Goal: Task Accomplishment & Management: Manage account settings

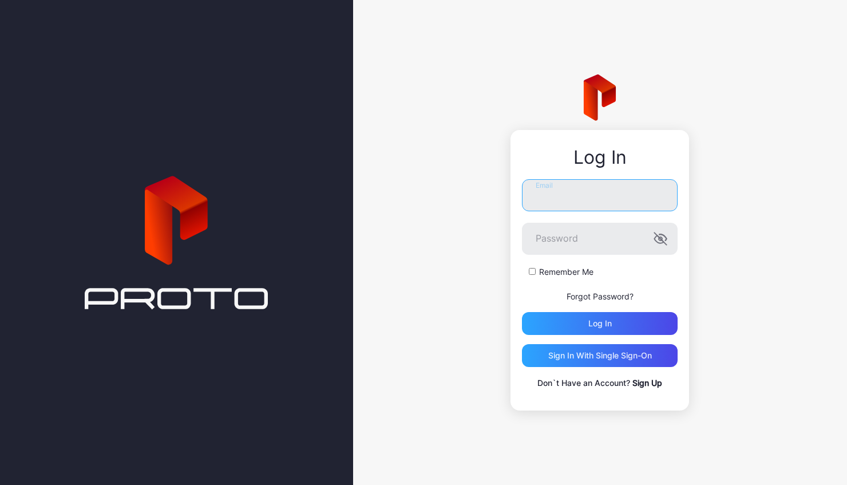
type input "**********"
click at [600, 323] on button "Log in" at bounding box center [600, 323] width 156 height 23
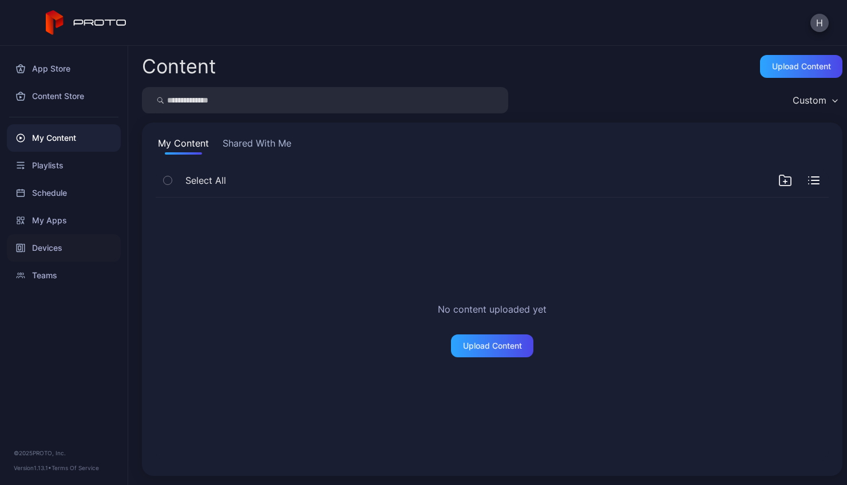
click at [64, 244] on div "Devices" at bounding box center [64, 247] width 114 height 27
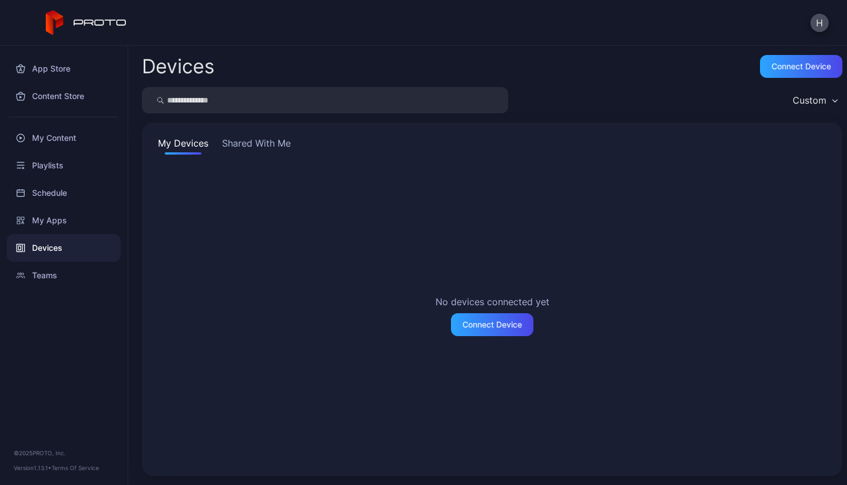
click at [267, 154] on div "My Devices Shared With Me No devices connected yet Connect Device" at bounding box center [492, 298] width 700 height 353
click at [264, 145] on button "Shared With Me" at bounding box center [256, 145] width 73 height 18
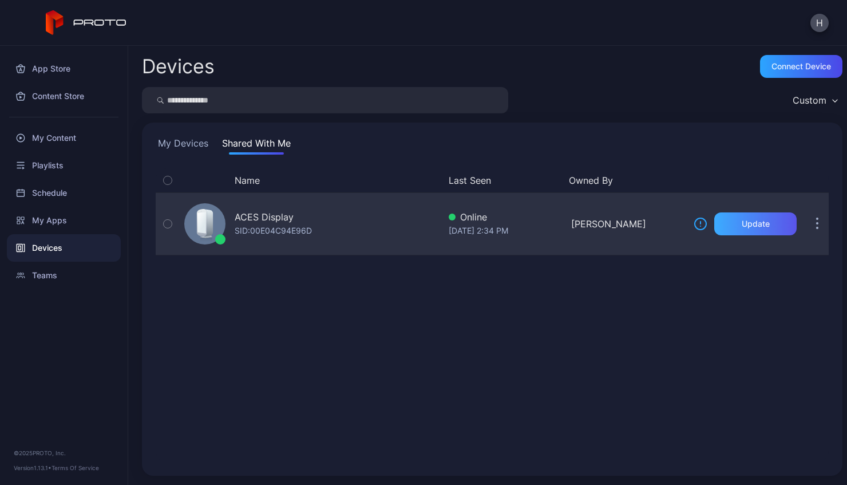
click at [722, 227] on div "Update" at bounding box center [755, 223] width 82 height 23
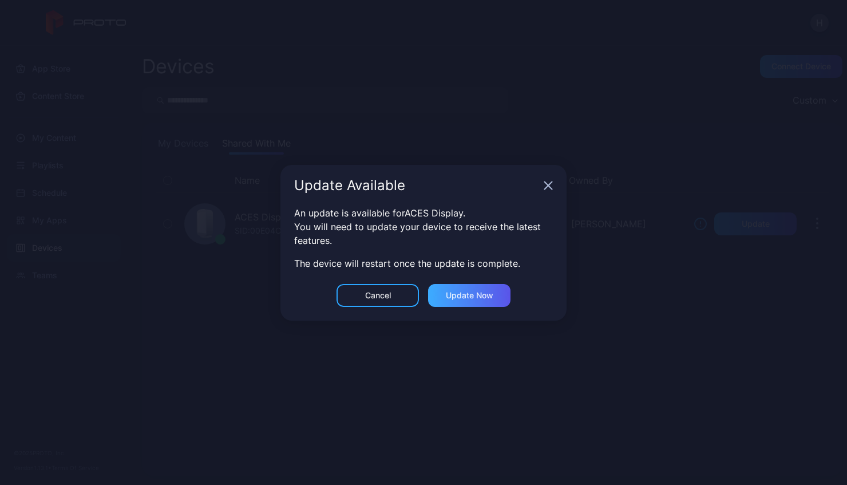
click at [475, 296] on div "Update now" at bounding box center [469, 295] width 47 height 9
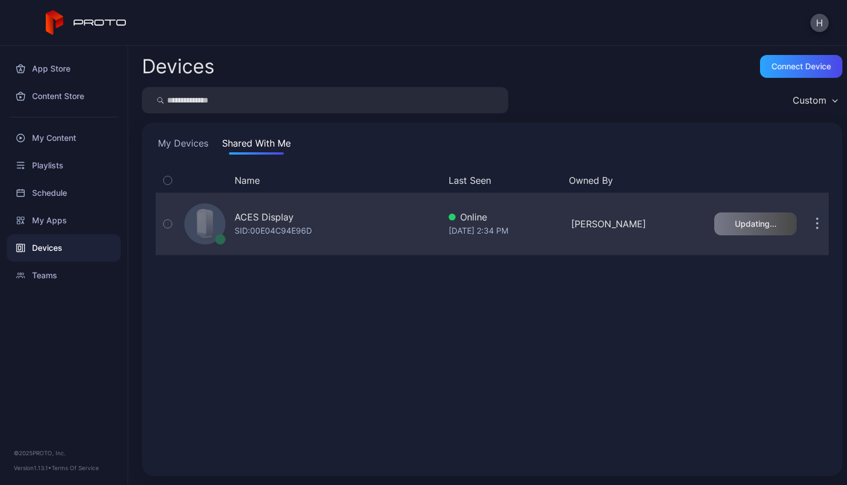
click at [806, 216] on button "button" at bounding box center [817, 223] width 23 height 23
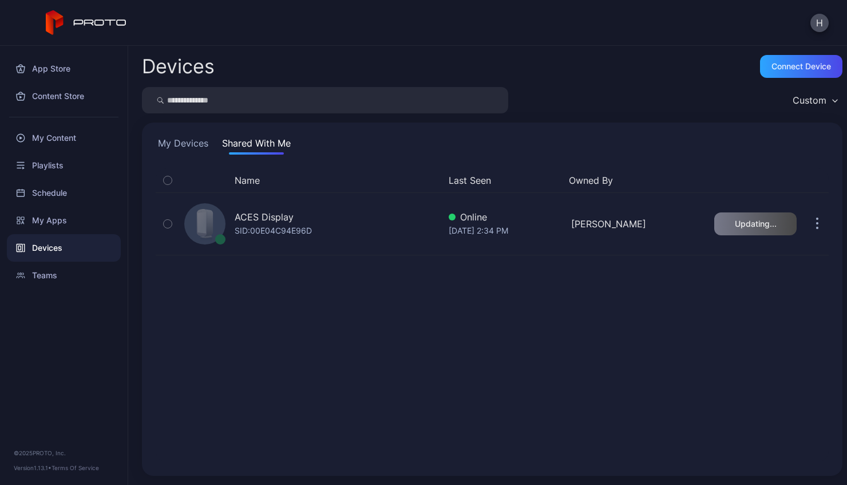
click at [490, 343] on div "Name Last Seen Owned By ACES Display SID: 00E04C94E96D Online [DATE] 2:34 PM [P…" at bounding box center [492, 315] width 673 height 294
click at [68, 140] on div "My Content" at bounding box center [64, 137] width 114 height 27
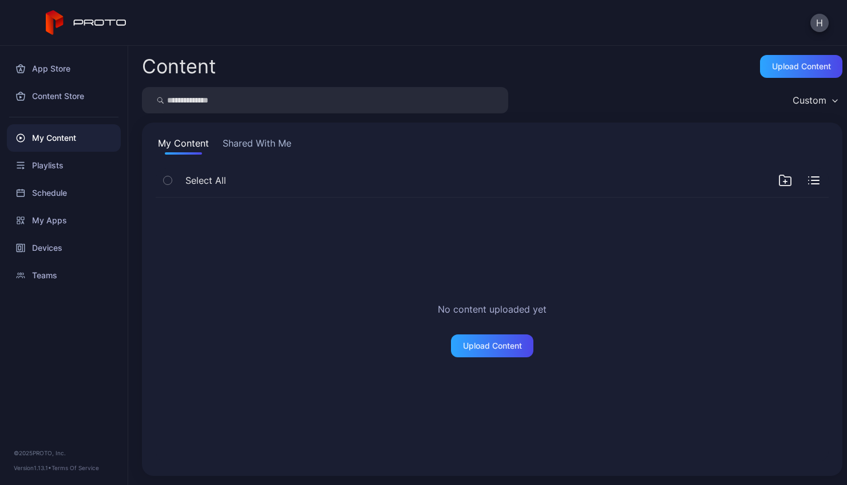
click at [783, 181] on icon "button" at bounding box center [784, 181] width 3 height 0
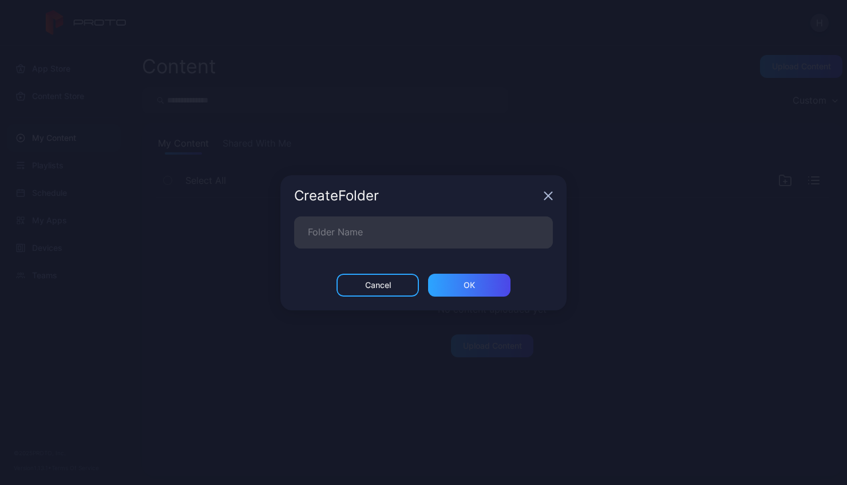
click at [551, 194] on icon "button" at bounding box center [548, 195] width 9 height 9
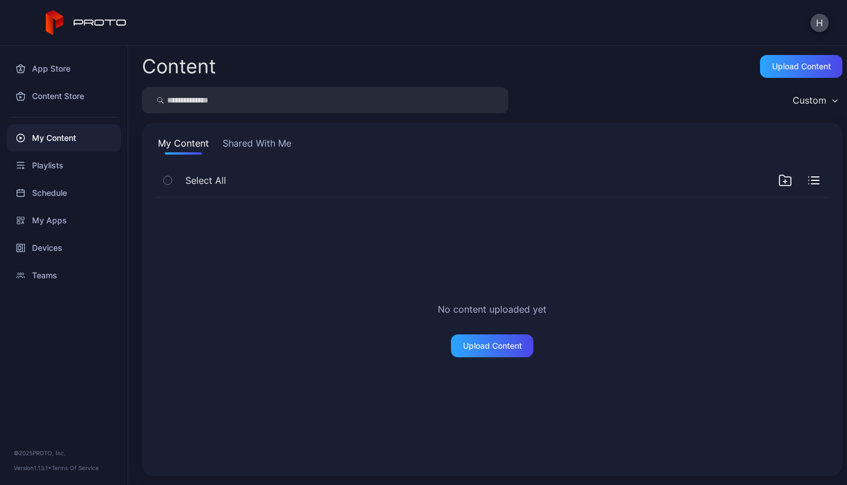
click at [806, 102] on div "Custom" at bounding box center [809, 99] width 34 height 11
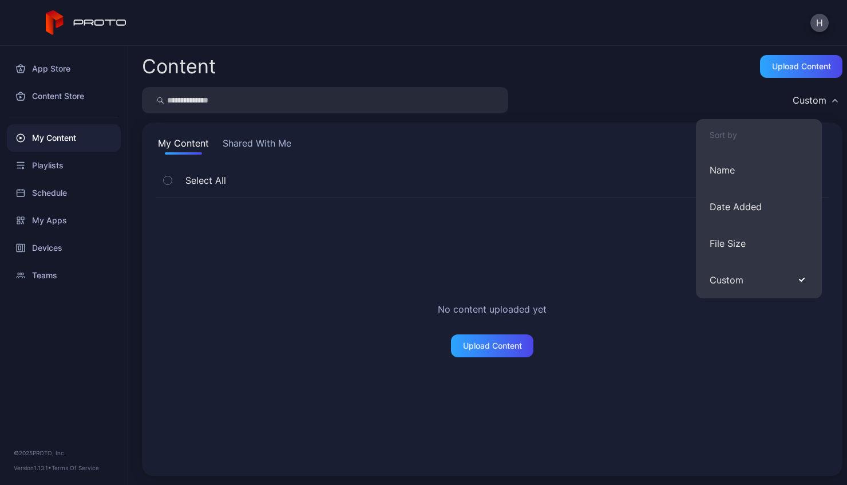
click at [806, 102] on div "Custom" at bounding box center [809, 99] width 34 height 11
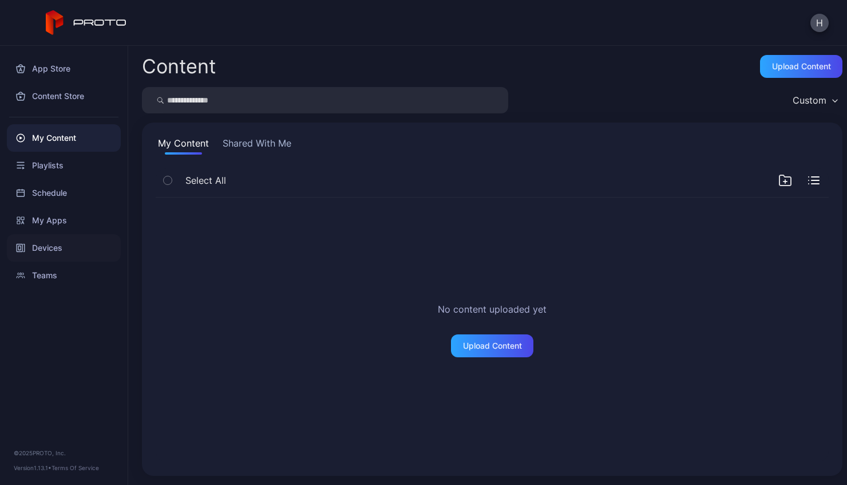
click at [56, 248] on div "Devices" at bounding box center [64, 247] width 114 height 27
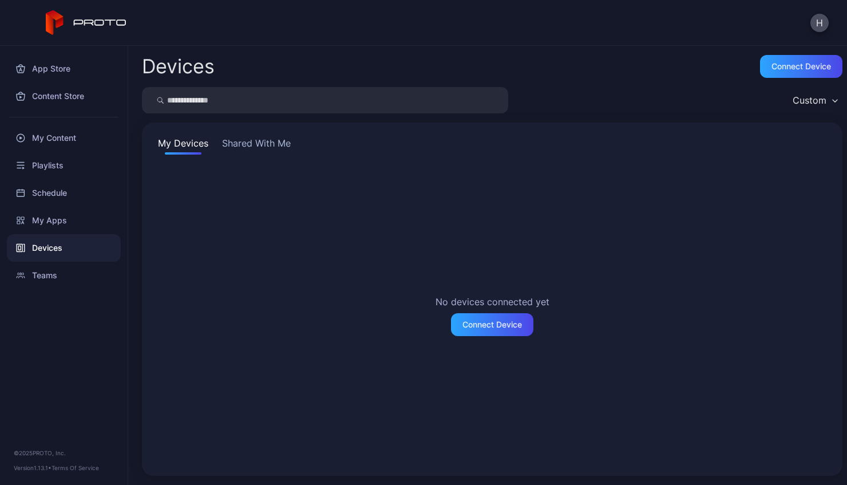
click at [275, 149] on button "Shared With Me" at bounding box center [256, 145] width 73 height 18
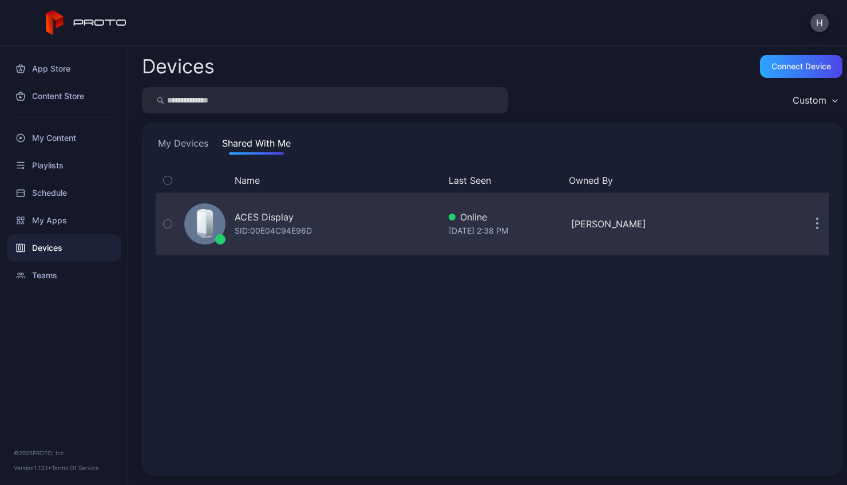
click at [260, 227] on div "SID: 00E04C94E96D" at bounding box center [273, 231] width 77 height 14
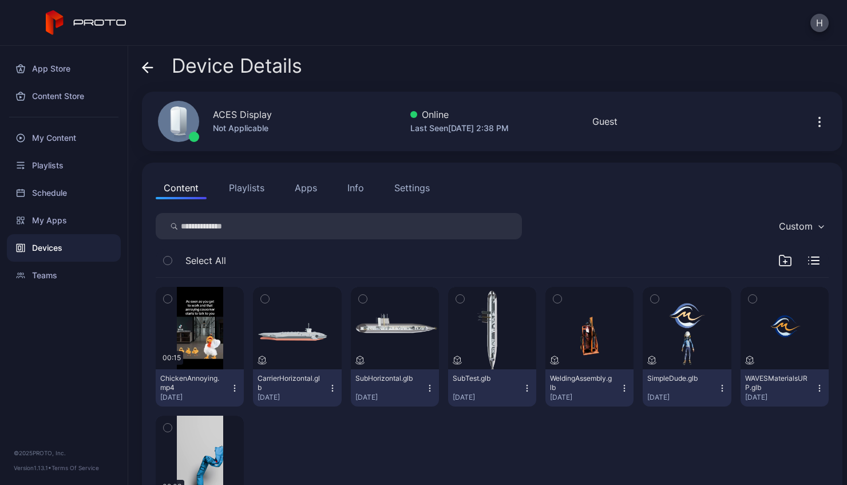
click at [252, 195] on button "Playlists" at bounding box center [246, 187] width 51 height 23
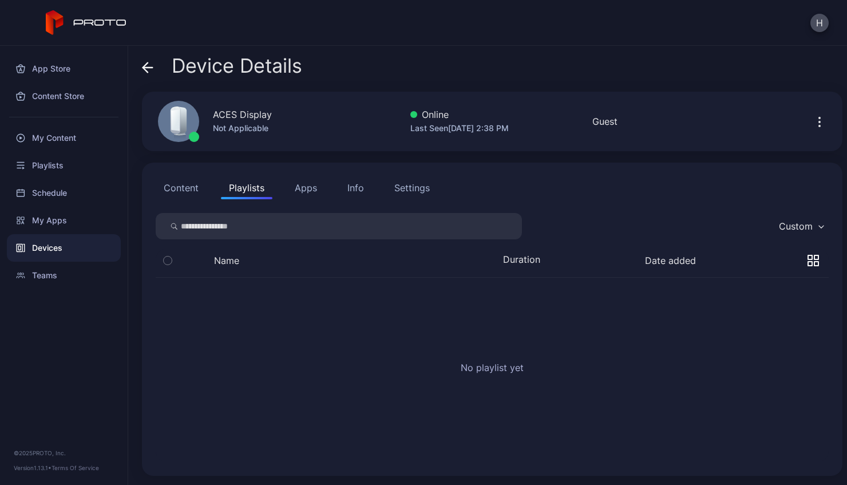
click at [310, 191] on button "Apps" at bounding box center [306, 187] width 38 height 23
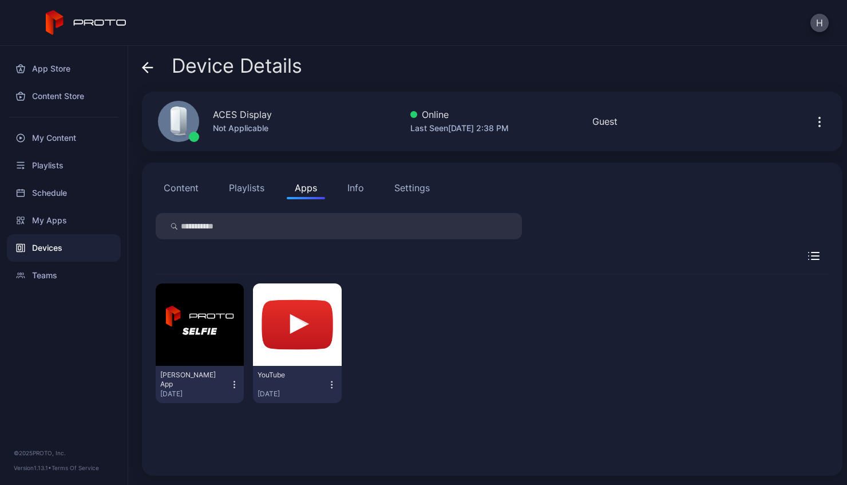
click at [331, 387] on icon "button" at bounding box center [331, 387] width 1 height 1
click at [401, 377] on div "[PERSON_NAME] App [DATE] YouTube [DATE]" at bounding box center [492, 343] width 673 height 138
click at [811, 252] on icon "button" at bounding box center [814, 252] width 7 height 0
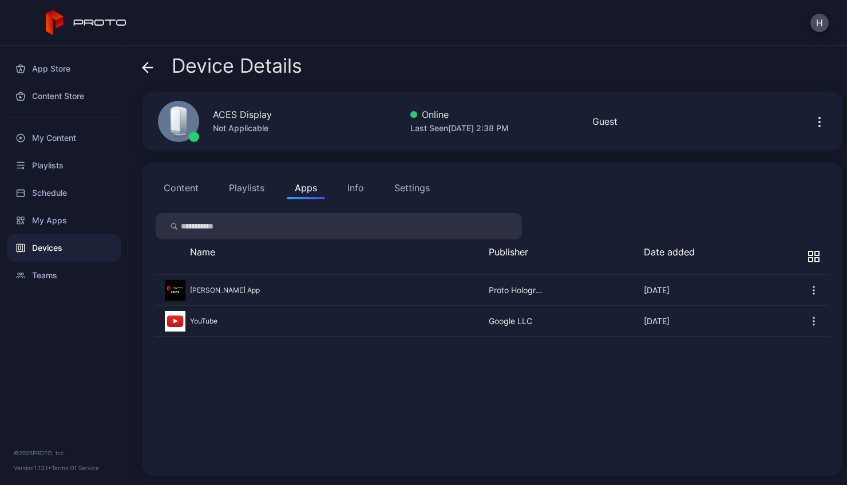
click at [808, 253] on icon "button" at bounding box center [813, 256] width 11 height 11
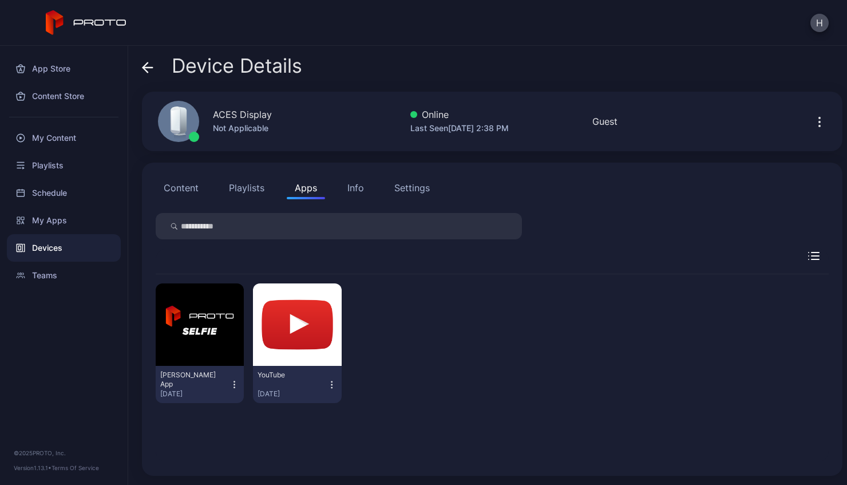
click at [362, 185] on div "Info" at bounding box center [355, 188] width 17 height 14
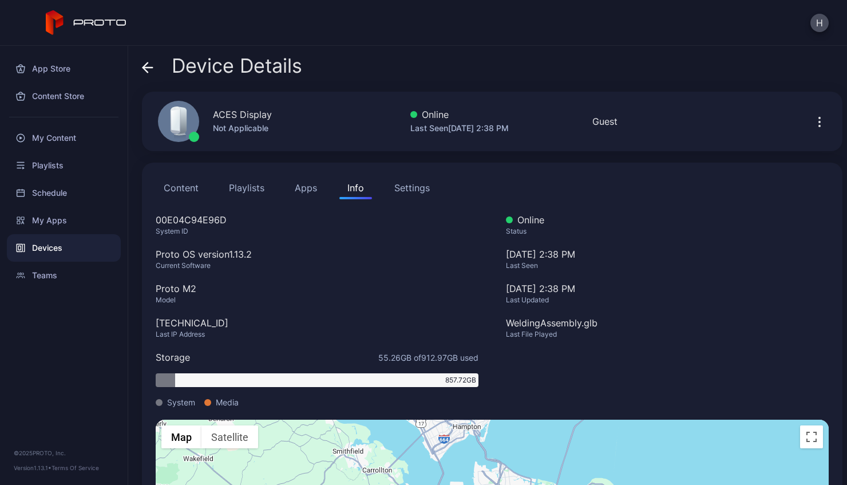
click at [413, 185] on div "Settings" at bounding box center [411, 188] width 35 height 14
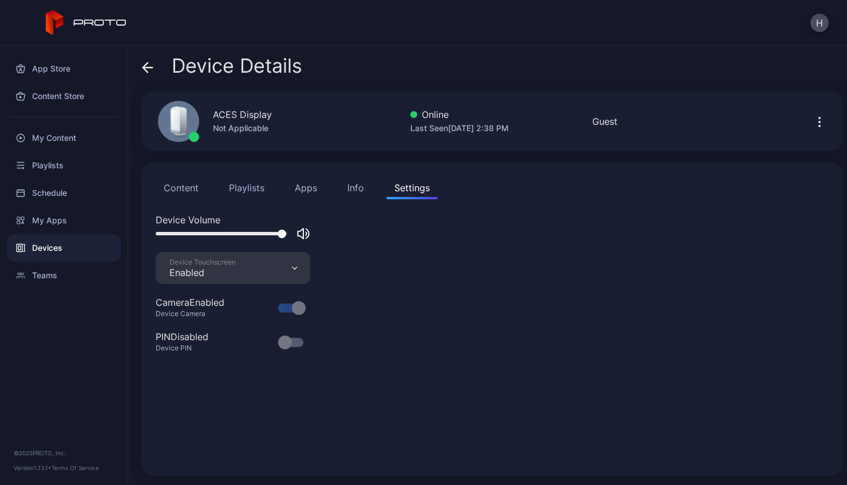
click at [412, 294] on div "Device Volume Device Touchscreen Enabled Camera Enabled Device Camera PIN Disab…" at bounding box center [492, 337] width 673 height 249
click at [185, 188] on button "Content" at bounding box center [181, 187] width 51 height 23
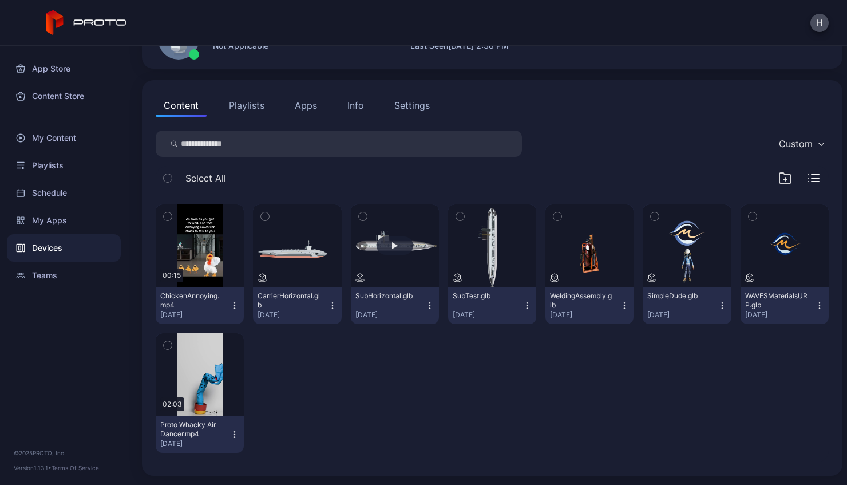
scroll to position [82, 0]
click at [40, 253] on div "Devices" at bounding box center [64, 247] width 114 height 27
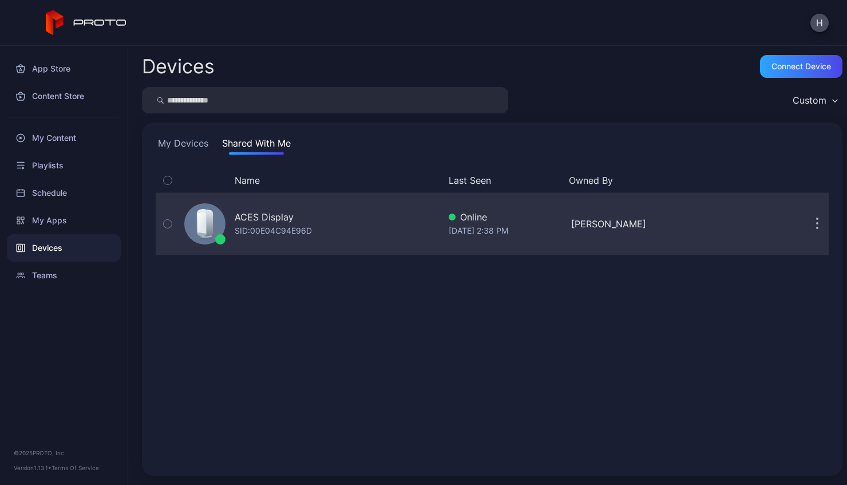
click at [283, 228] on div "SID: 00E04C94E96D" at bounding box center [273, 231] width 77 height 14
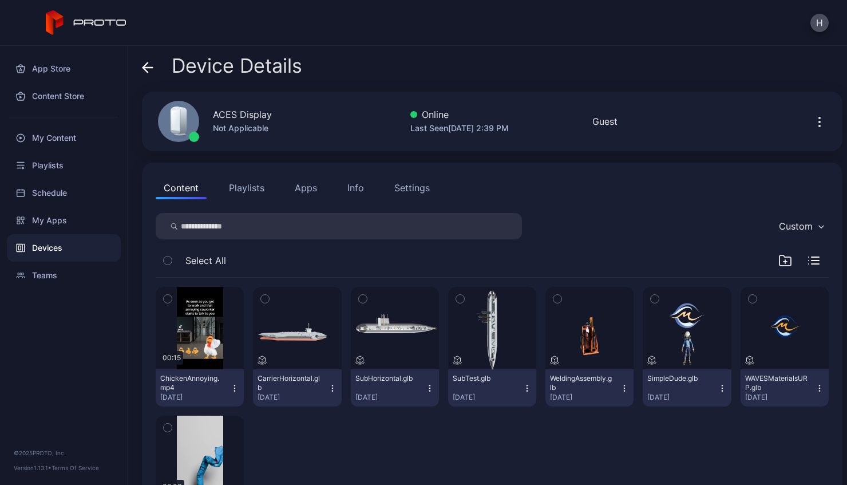
click at [273, 227] on input "search" at bounding box center [339, 226] width 366 height 26
paste input "**********"
type input "**********"
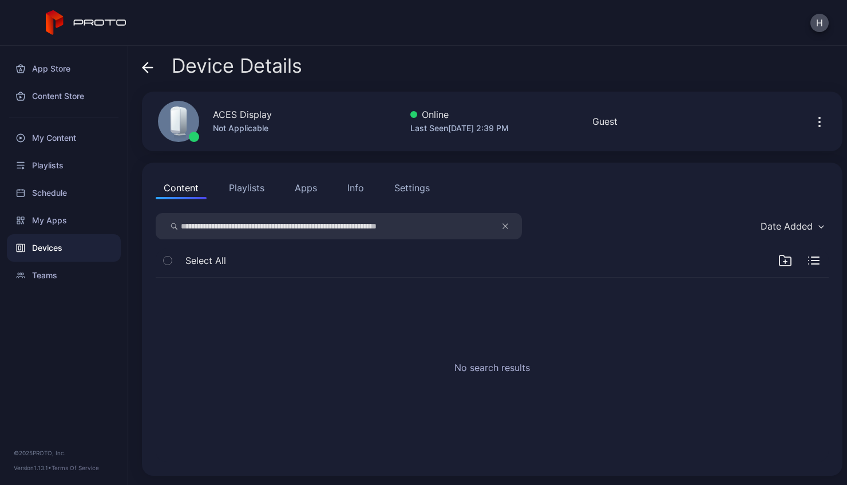
click at [311, 192] on button "Apps" at bounding box center [306, 187] width 38 height 23
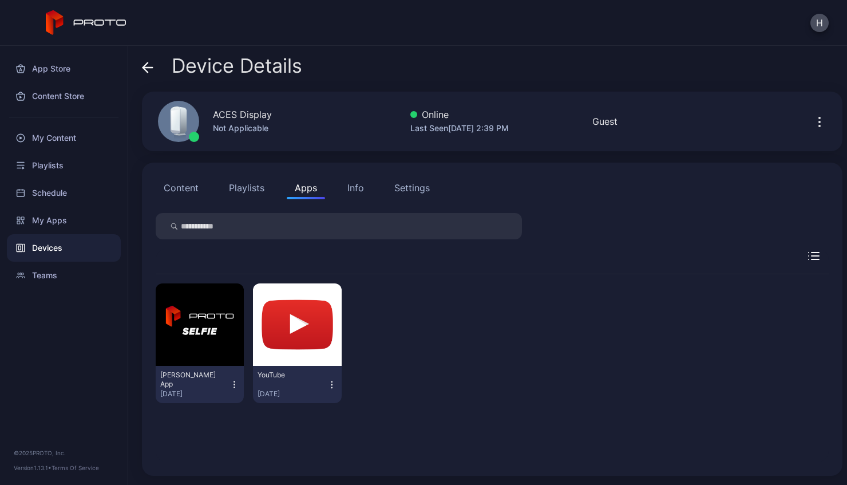
click at [347, 187] on div "Info" at bounding box center [355, 188] width 17 height 14
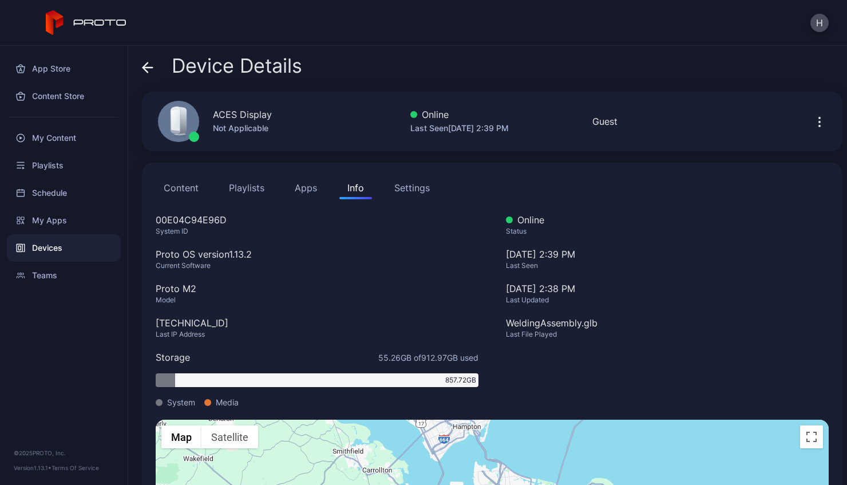
click at [251, 184] on button "Playlists" at bounding box center [246, 187] width 51 height 23
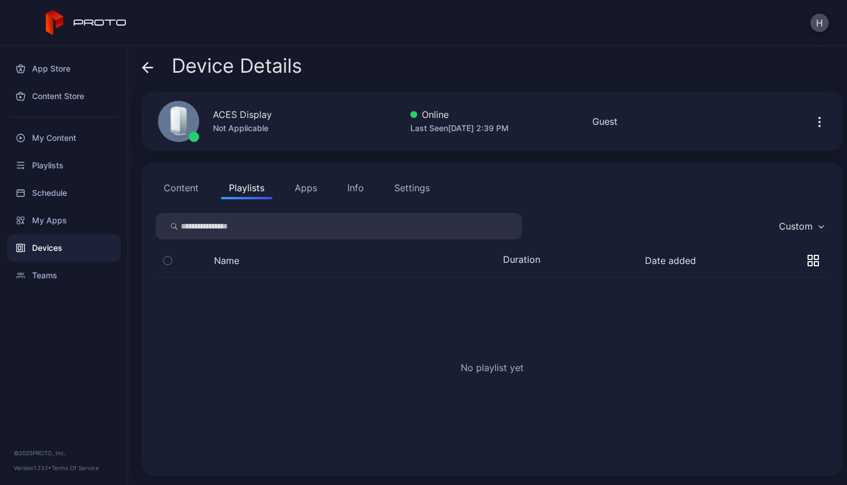
click at [191, 190] on button "Content" at bounding box center [181, 187] width 51 height 23
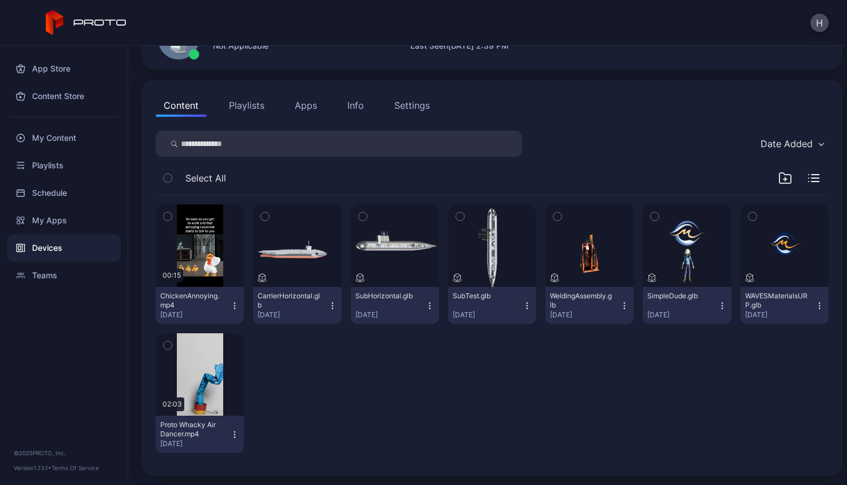
scroll to position [82, 0]
click at [62, 216] on div "My Apps" at bounding box center [64, 220] width 114 height 27
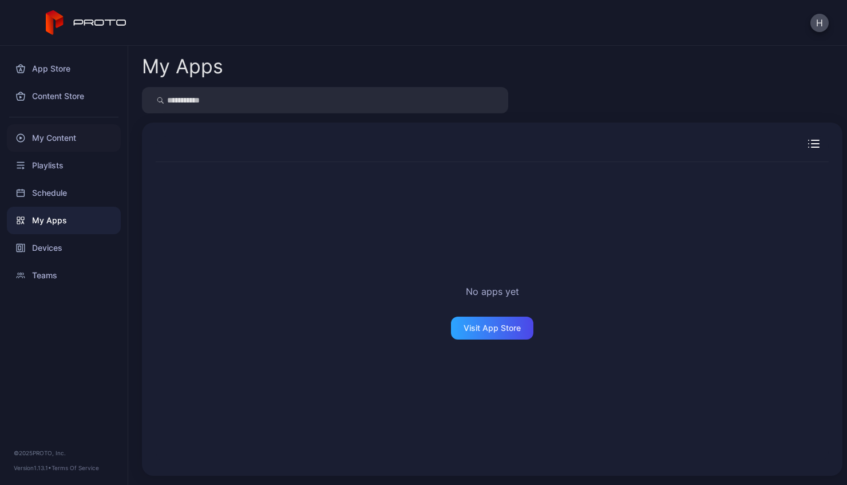
click at [62, 130] on div "My Content" at bounding box center [64, 137] width 114 height 27
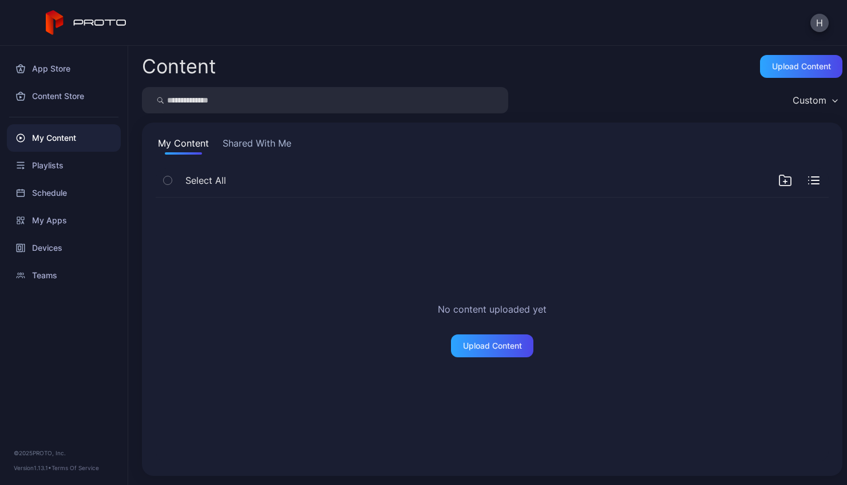
click at [801, 184] on div at bounding box center [798, 180] width 41 height 14
click at [808, 179] on icon "button" at bounding box center [813, 180] width 11 height 8
click at [808, 180] on icon "button" at bounding box center [813, 180] width 11 height 11
click at [778, 179] on icon "button" at bounding box center [785, 180] width 14 height 14
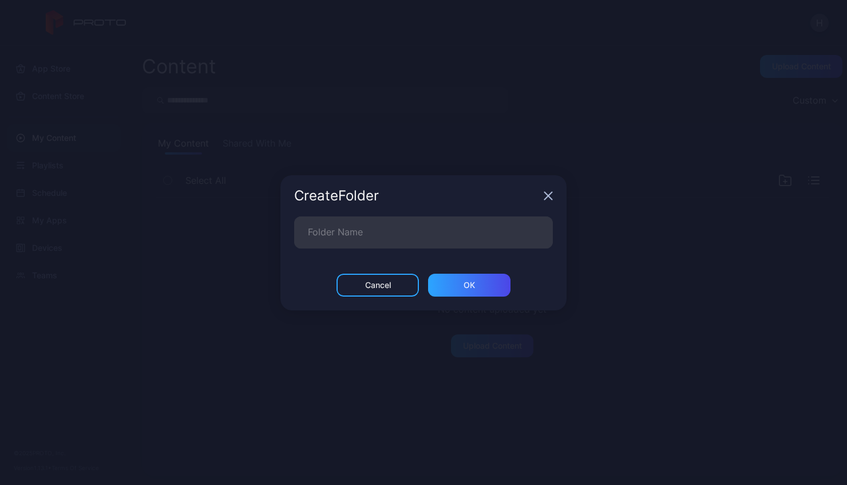
click at [549, 198] on icon "button" at bounding box center [548, 195] width 9 height 9
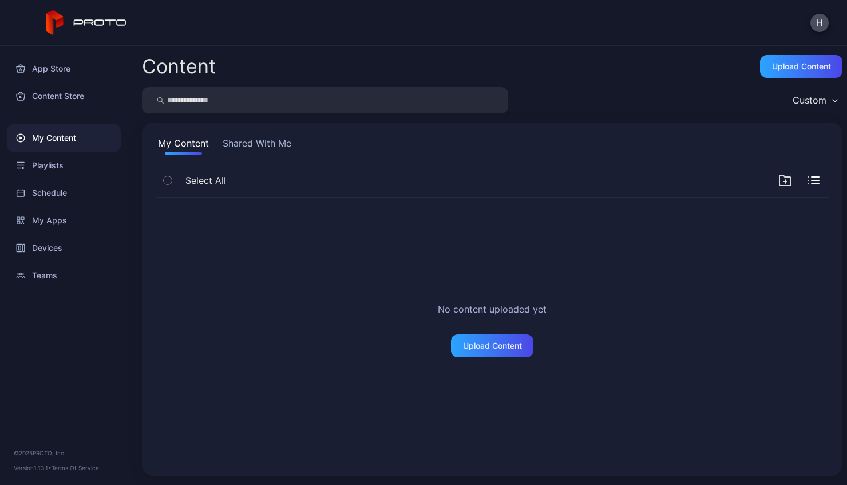
click at [242, 315] on div "No content uploaded yet Upload Content" at bounding box center [491, 329] width 691 height 283
click at [60, 254] on div "Devices" at bounding box center [64, 247] width 114 height 27
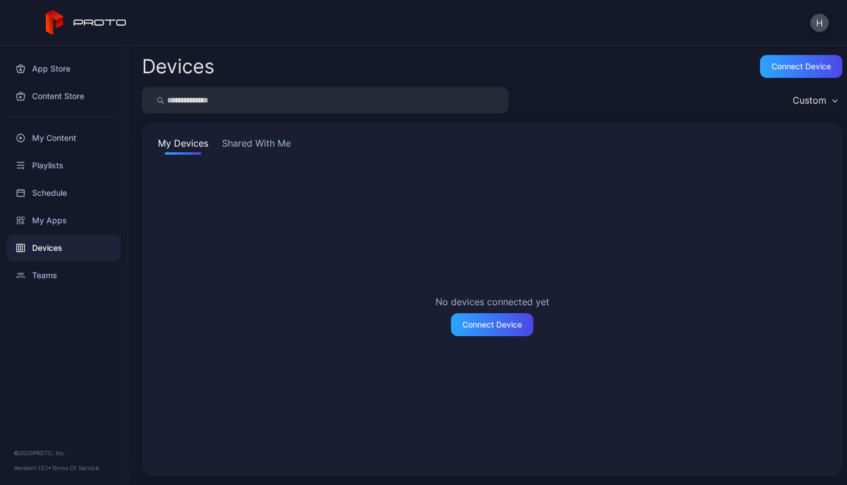
click at [269, 147] on button "Shared With Me" at bounding box center [256, 145] width 73 height 18
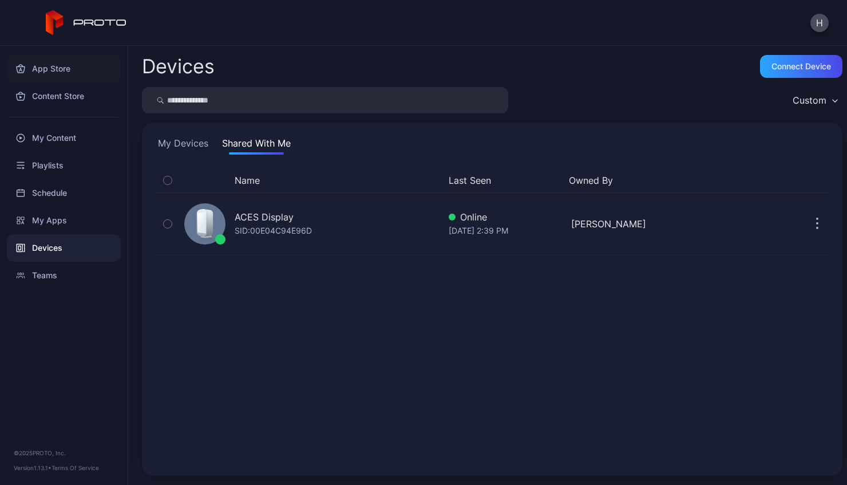
click at [62, 72] on div "App Store" at bounding box center [64, 68] width 114 height 27
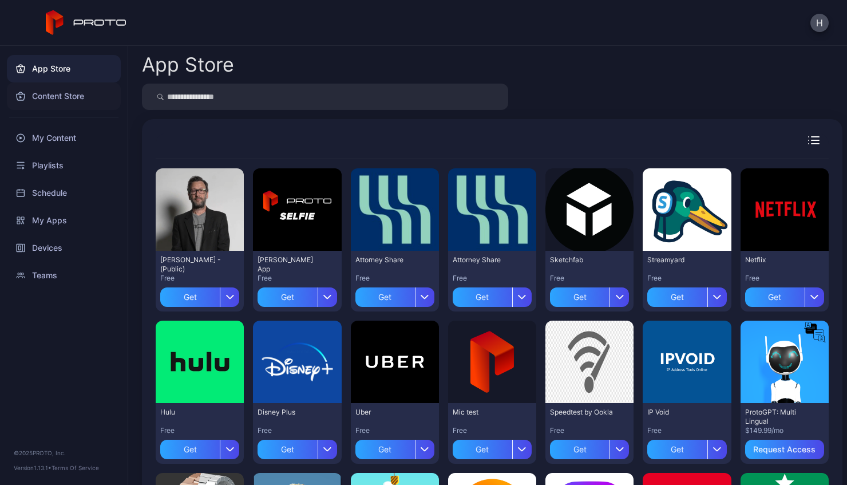
click at [69, 97] on div "Content Store" at bounding box center [64, 95] width 114 height 27
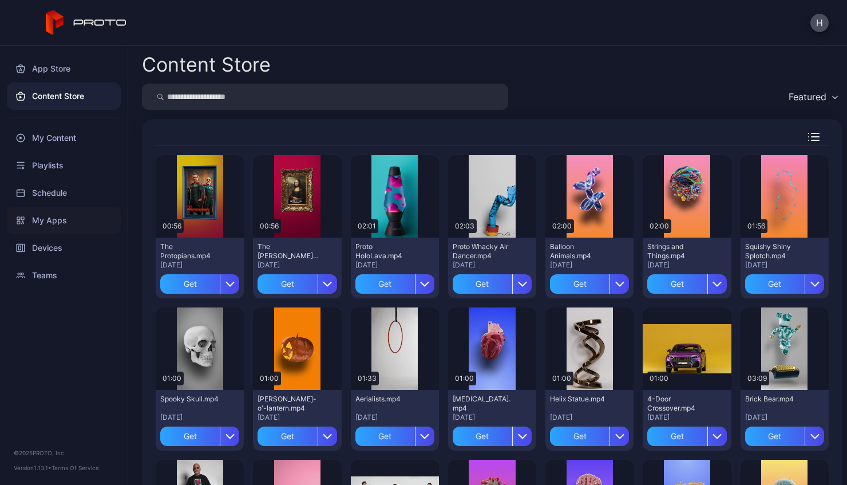
click at [54, 218] on div "My Apps" at bounding box center [64, 220] width 114 height 27
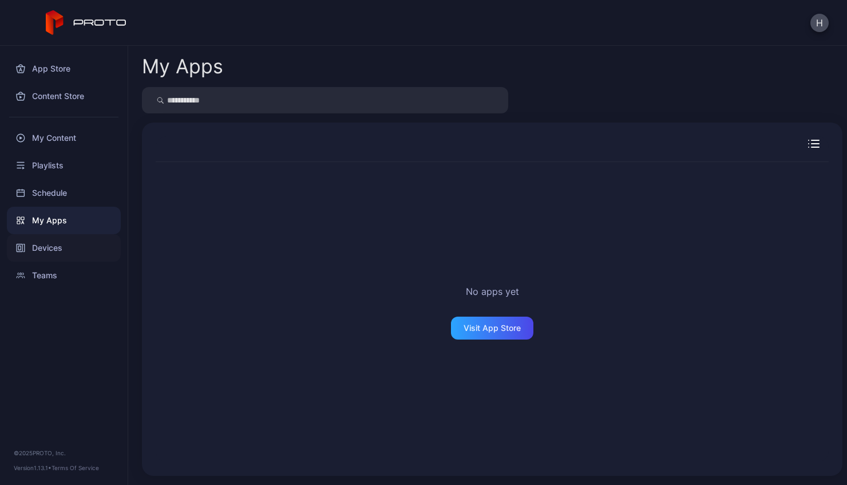
click at [56, 246] on div "Devices" at bounding box center [64, 247] width 114 height 27
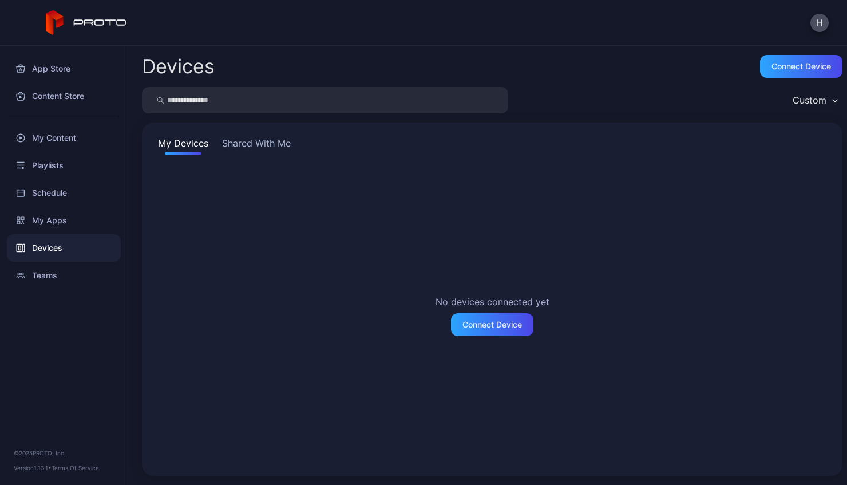
click at [264, 145] on button "Shared With Me" at bounding box center [256, 145] width 73 height 18
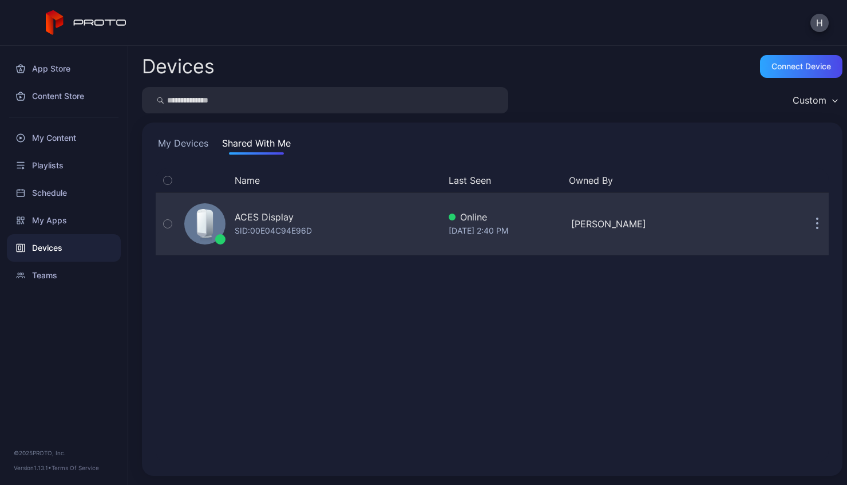
click at [268, 215] on div "ACES Display" at bounding box center [264, 217] width 59 height 14
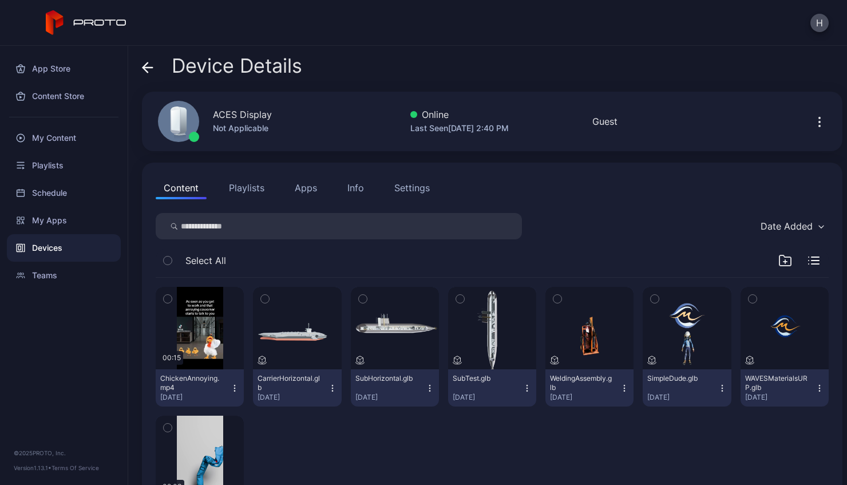
click at [812, 121] on icon "button" at bounding box center [819, 122] width 14 height 14
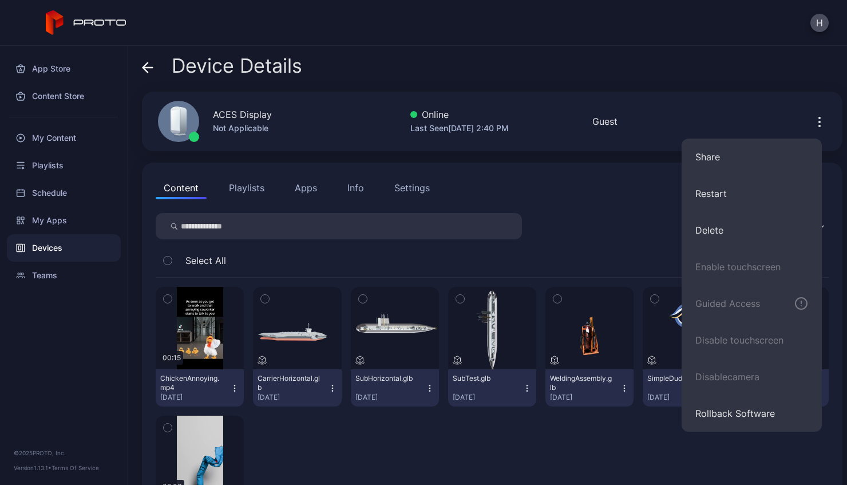
click at [753, 101] on div "ACES Display Not Applicable Online Last Seen [DATE] 2:40 PM Guest" at bounding box center [492, 122] width 700 height 60
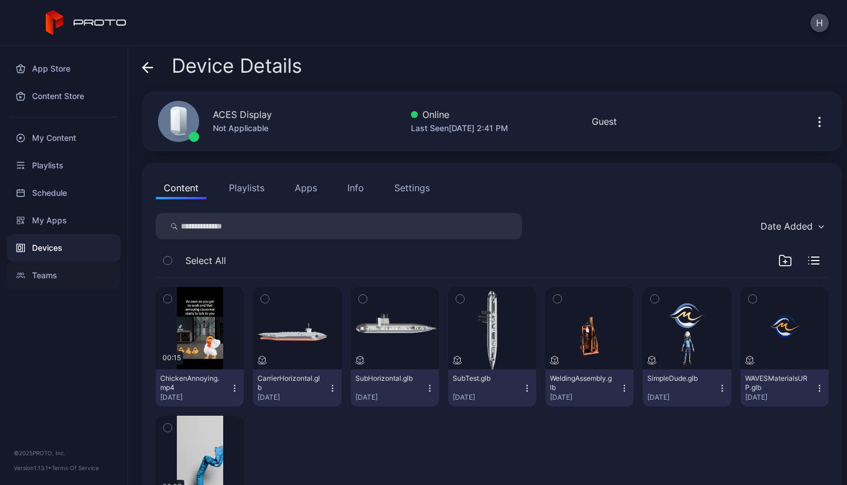
click at [59, 275] on div "Teams" at bounding box center [64, 274] width 114 height 27
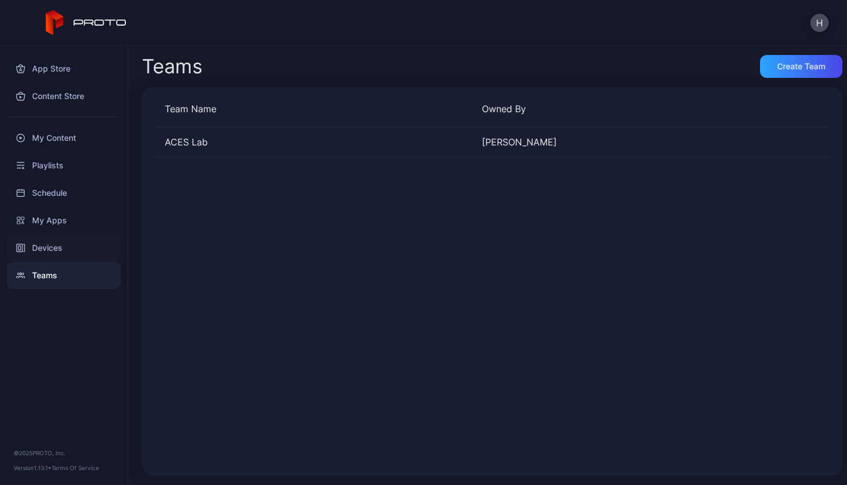
click at [54, 245] on div "Devices" at bounding box center [64, 247] width 114 height 27
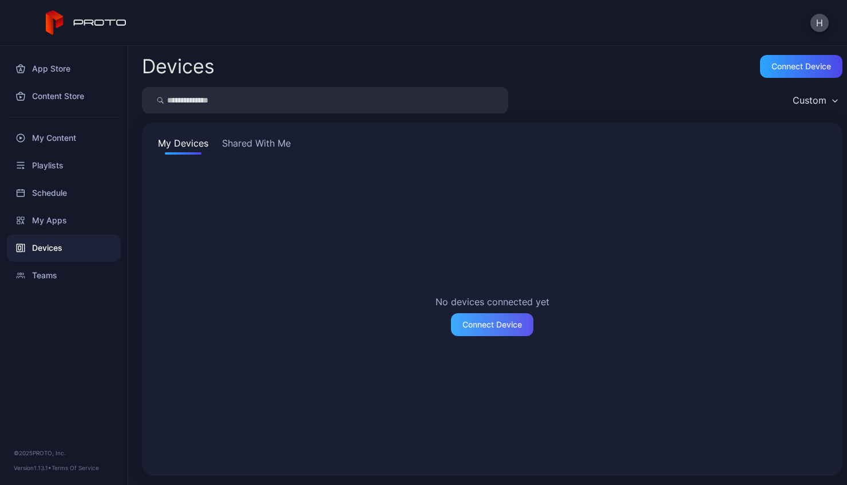
click at [488, 324] on div "Connect Device" at bounding box center [492, 324] width 60 height 9
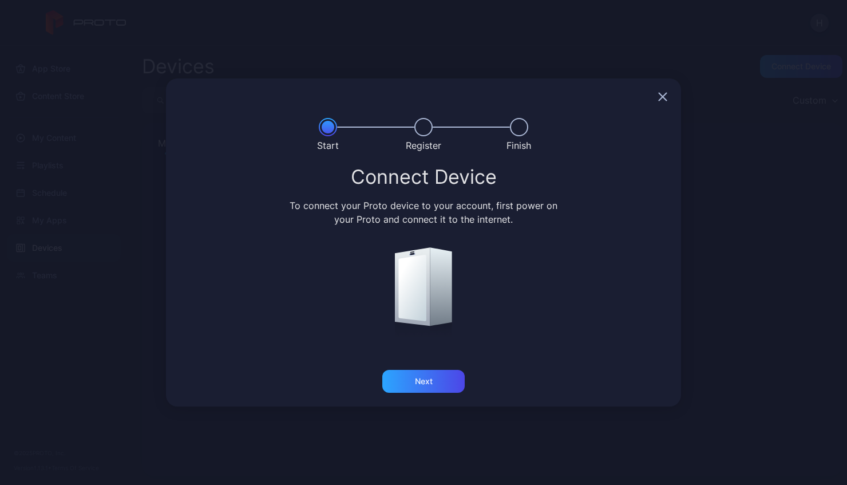
click at [431, 300] on icon at bounding box center [441, 286] width 22 height 78
click at [438, 385] on div "Next" at bounding box center [423, 381] width 82 height 23
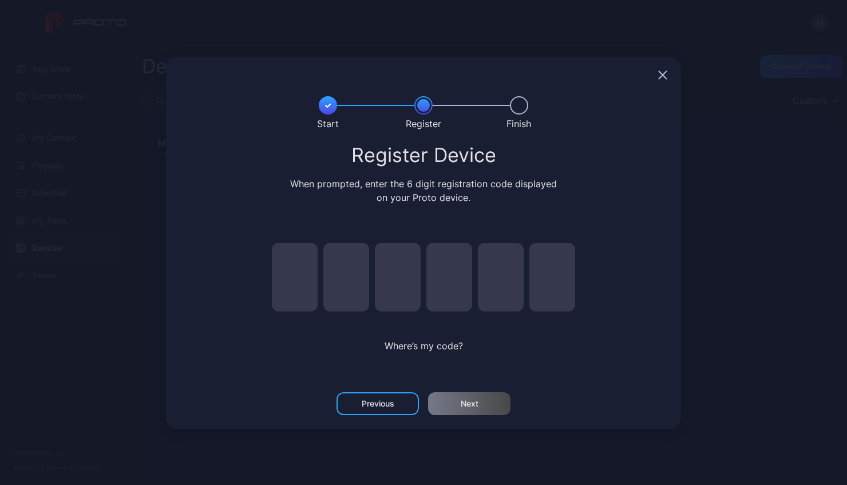
click at [390, 401] on div "Previous" at bounding box center [378, 403] width 33 height 9
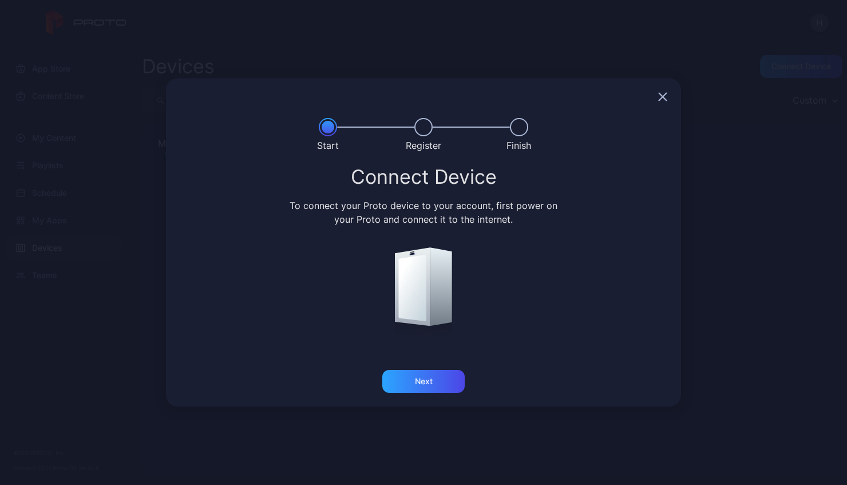
click at [661, 100] on icon "button" at bounding box center [662, 96] width 9 height 9
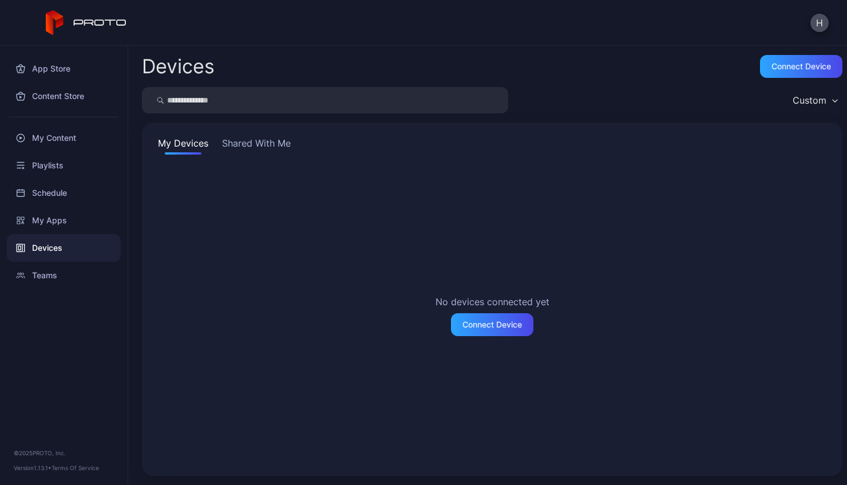
click at [264, 145] on button "Shared With Me" at bounding box center [256, 145] width 73 height 18
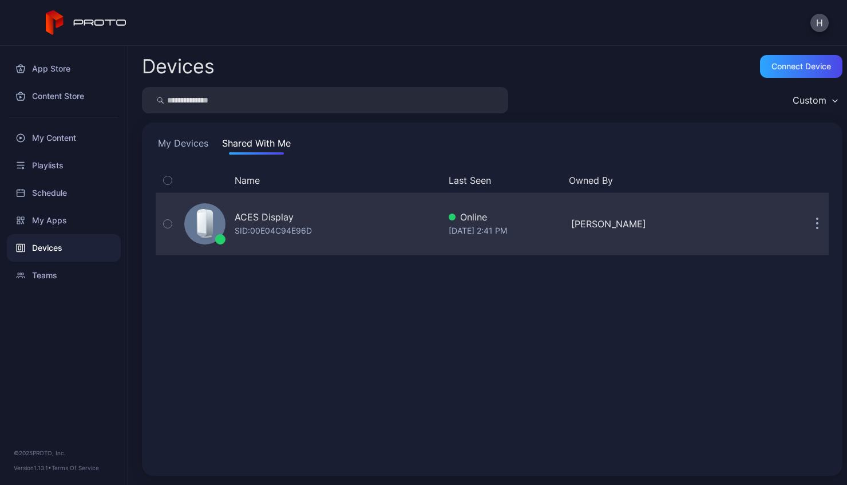
click at [530, 227] on div "[DATE] 2:41 PM" at bounding box center [505, 231] width 113 height 14
